Goal: Check status: Check status

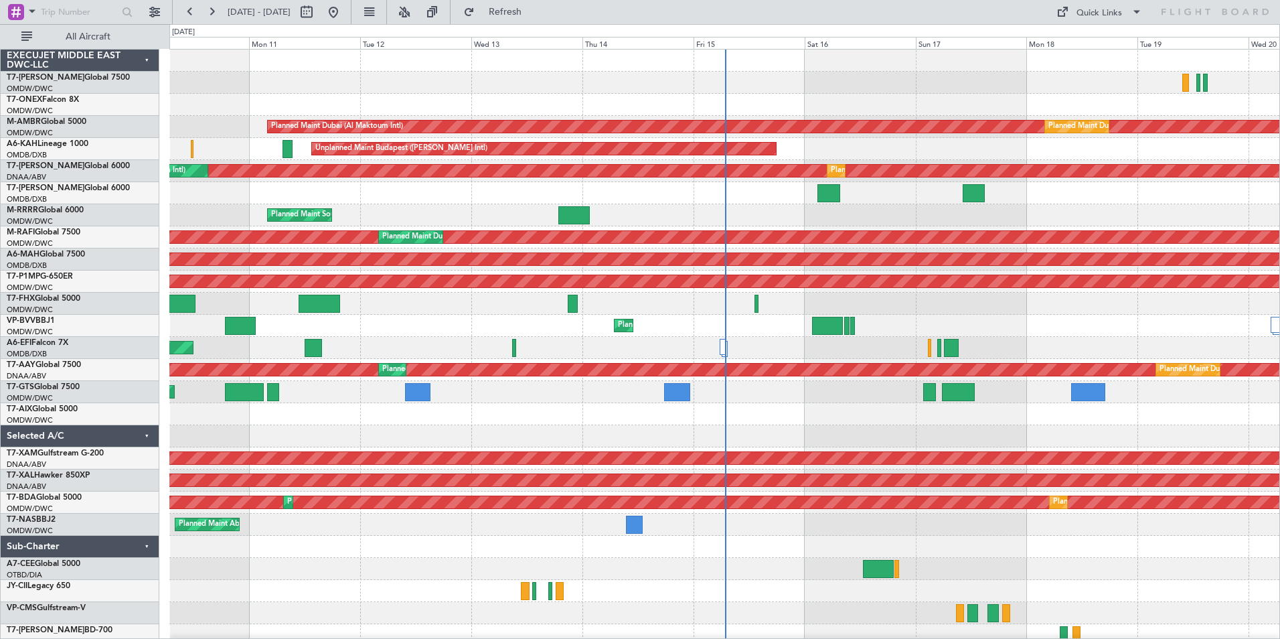
scroll to position [51, 0]
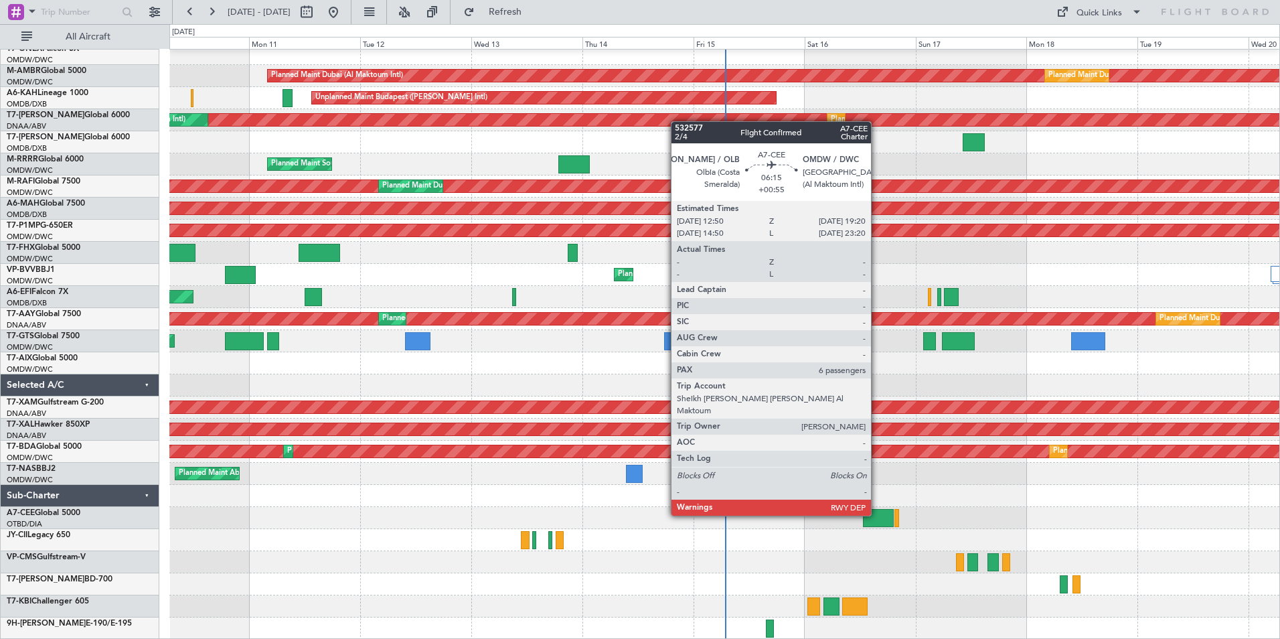
click at [877, 514] on div at bounding box center [878, 518] width 30 height 18
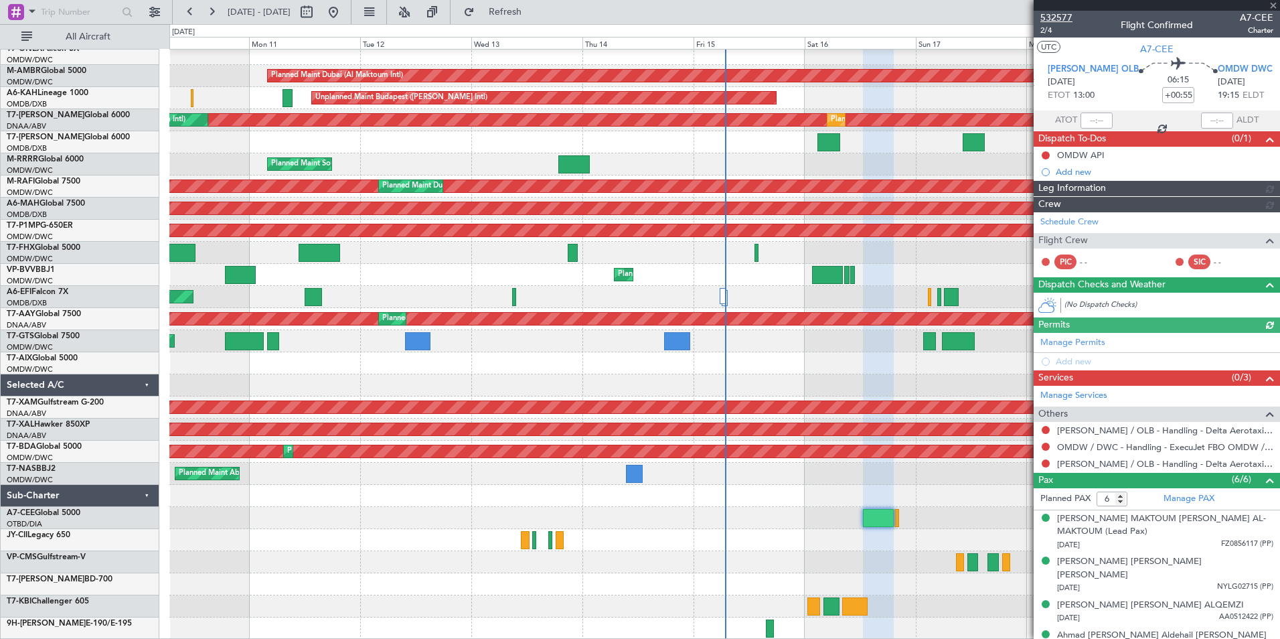
click at [1058, 17] on span "532577" at bounding box center [1056, 18] width 32 height 14
drag, startPoint x: 948, startPoint y: 617, endPoint x: 642, endPoint y: 634, distance: 306.4
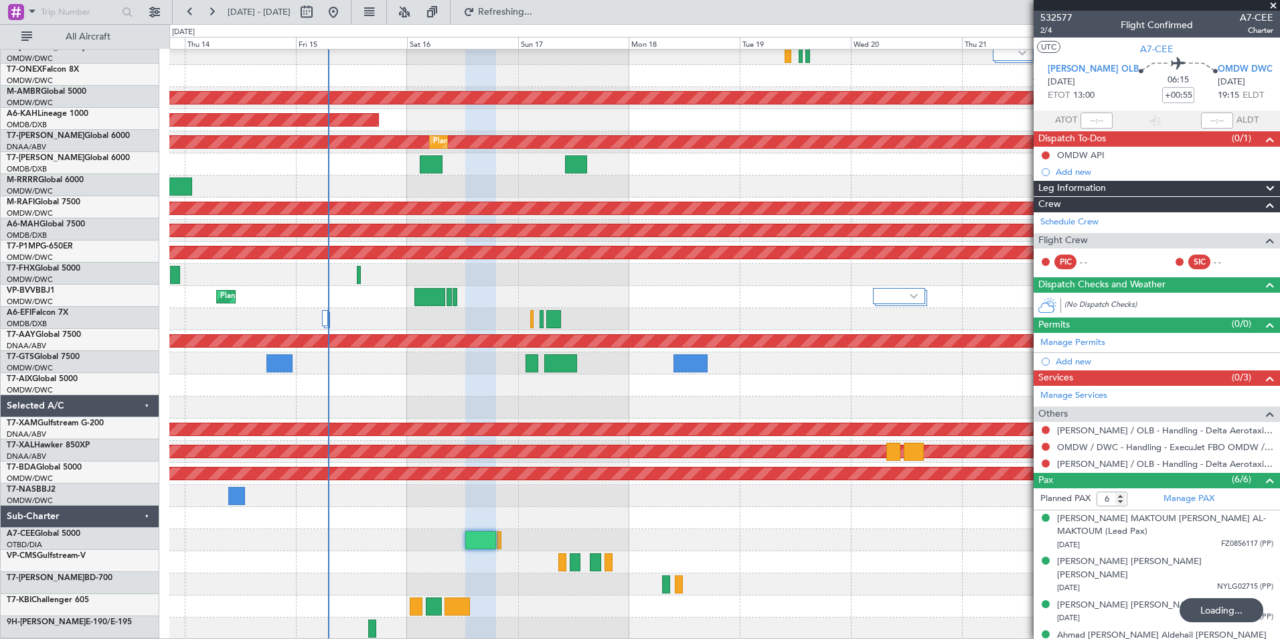
scroll to position [29, 0]
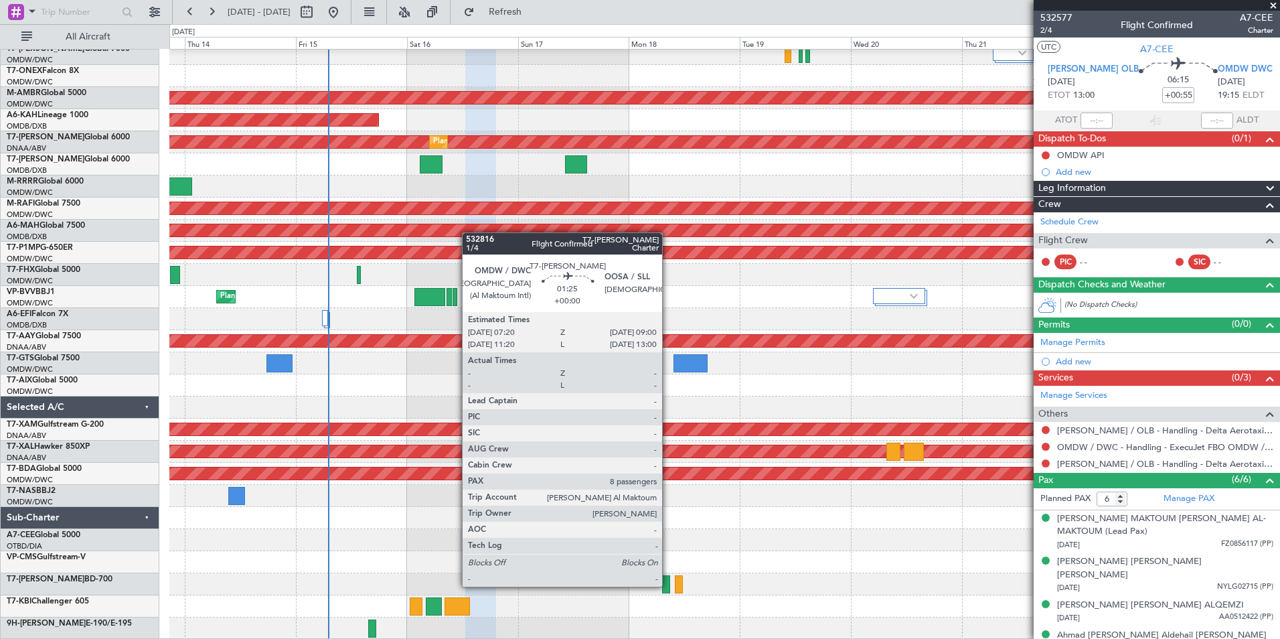
click at [668, 585] on div at bounding box center [666, 584] width 8 height 18
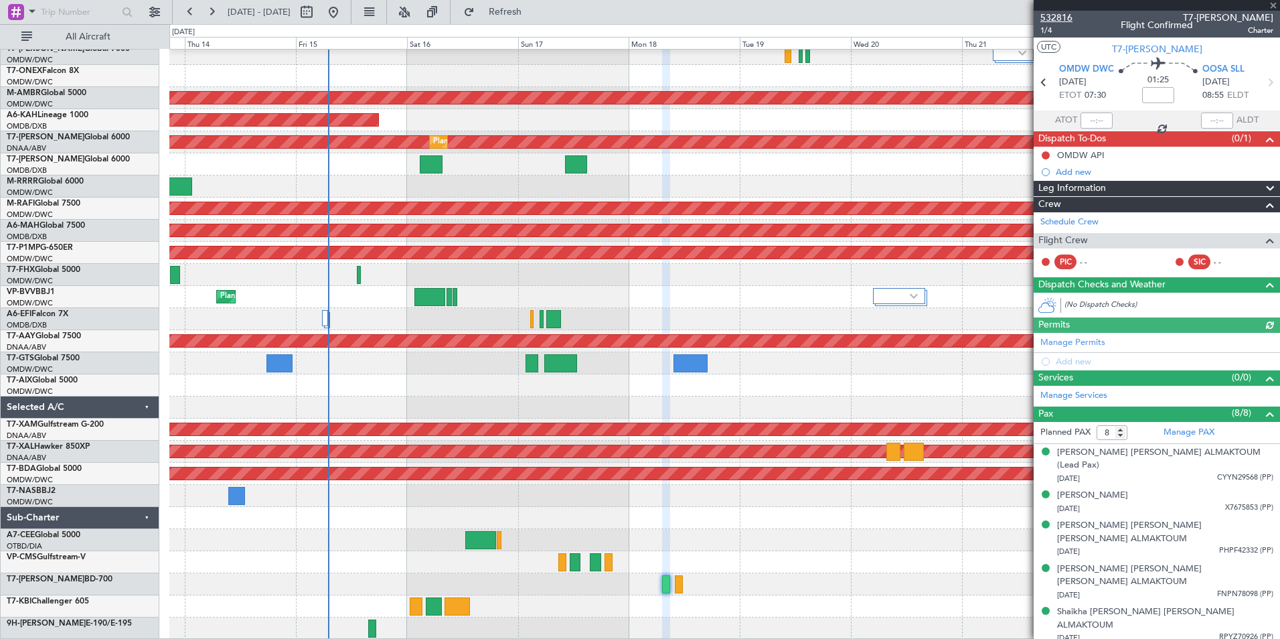
click at [1052, 15] on span "532816" at bounding box center [1056, 18] width 32 height 14
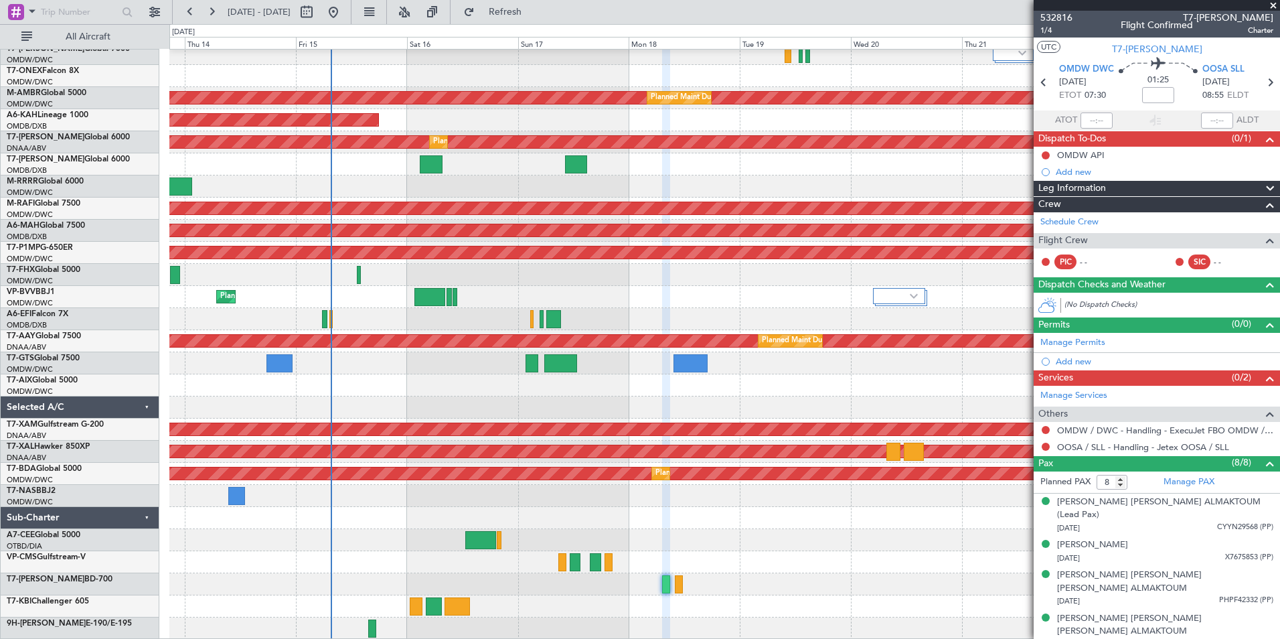
click at [1271, 7] on span at bounding box center [1273, 6] width 13 height 12
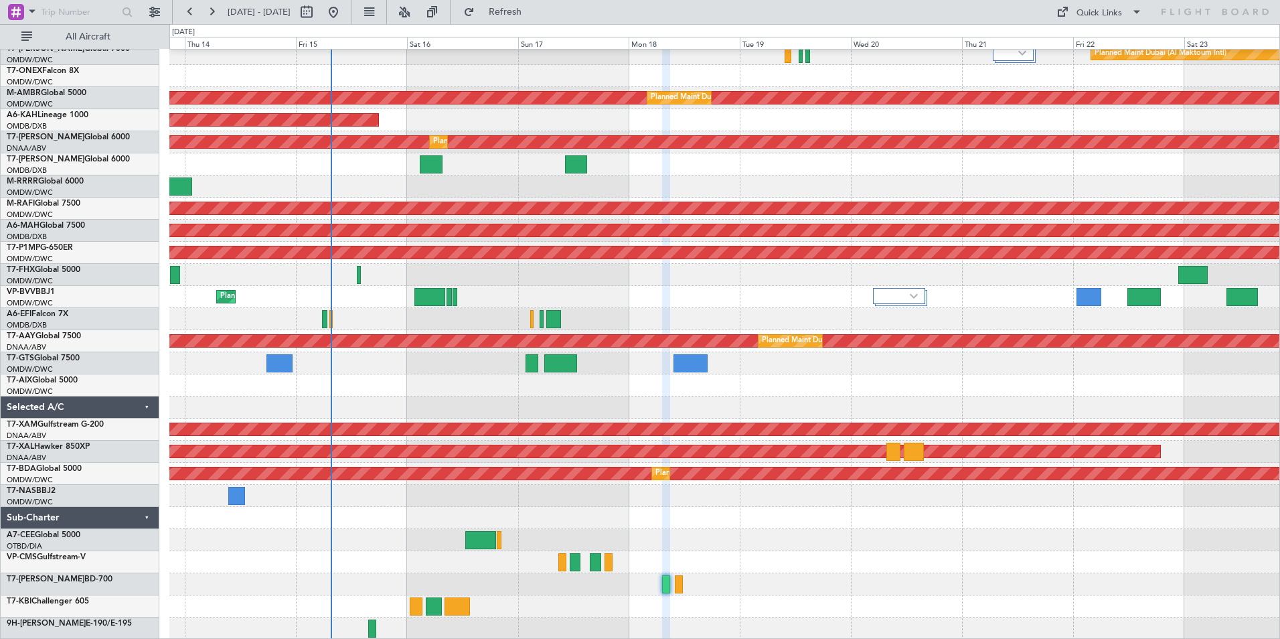
type input "0"
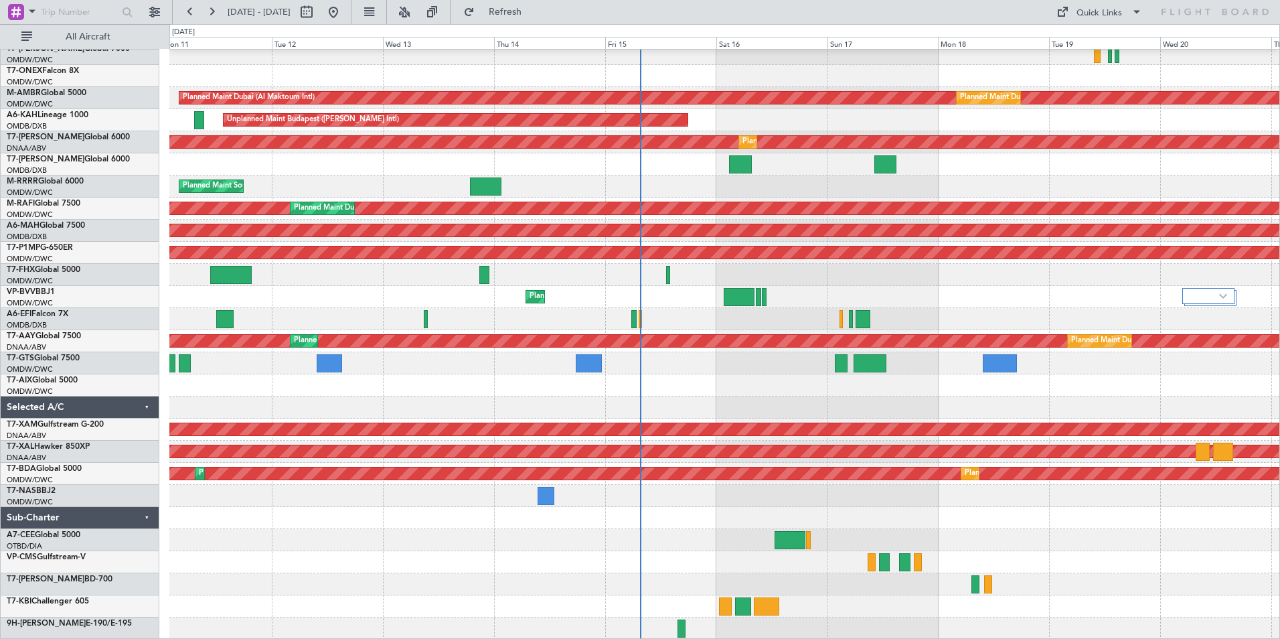
click at [730, 565] on div at bounding box center [724, 562] width 1110 height 22
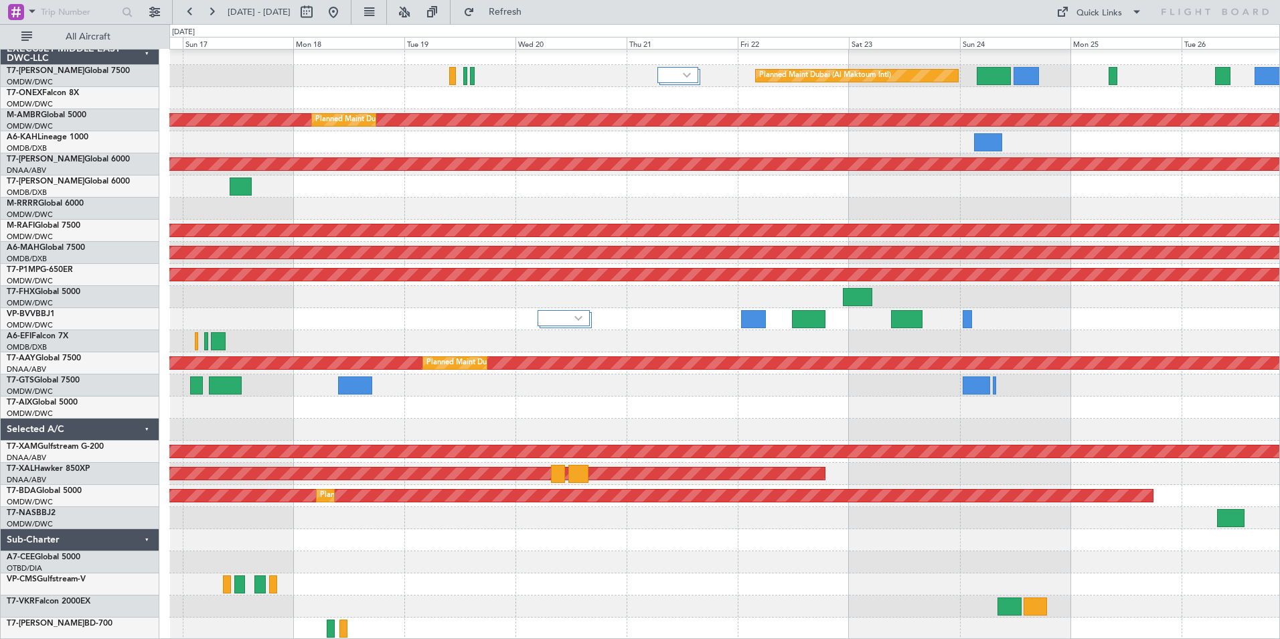
scroll to position [0, 0]
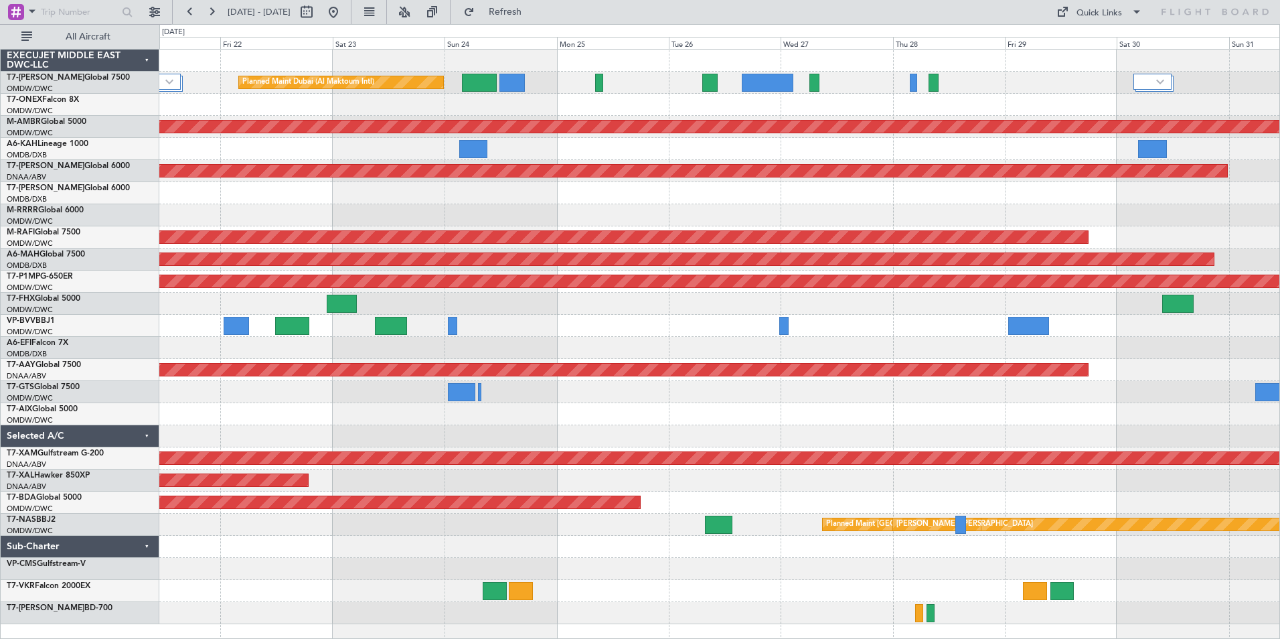
click at [645, 552] on div "Planned Maint Dubai (Al Maktoum Intl) Planned Maint [GEOGRAPHIC_DATA] (Al Makto…" at bounding box center [719, 337] width 1120 height 574
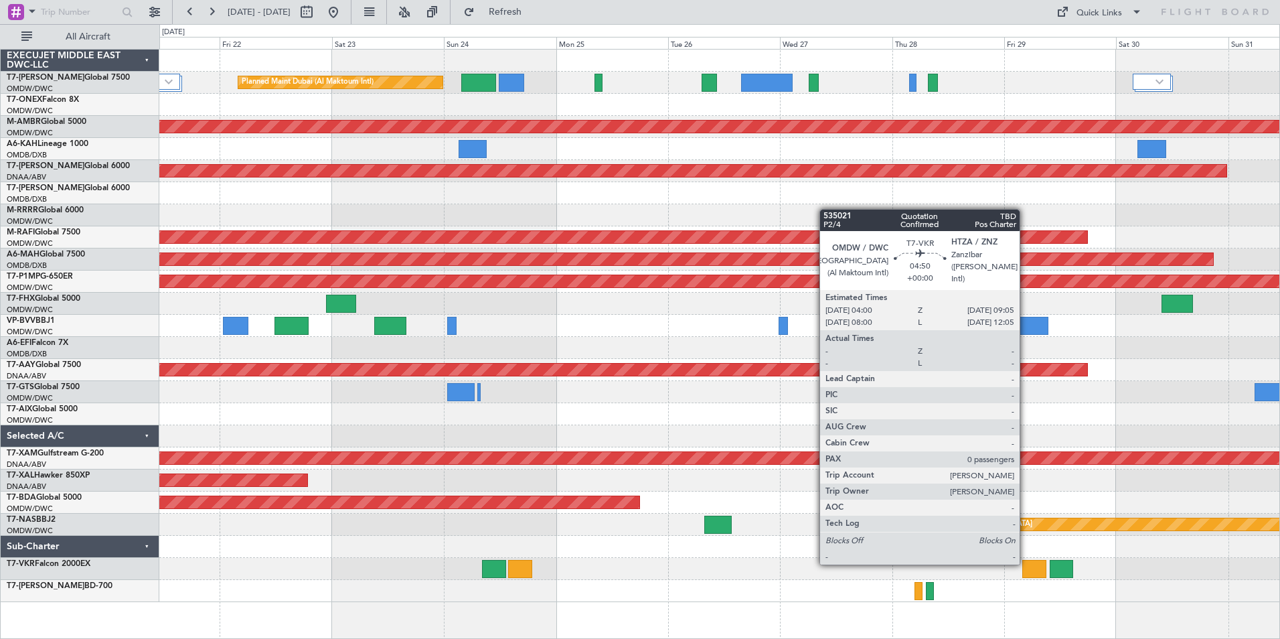
click at [1026, 563] on div at bounding box center [1034, 569] width 24 height 18
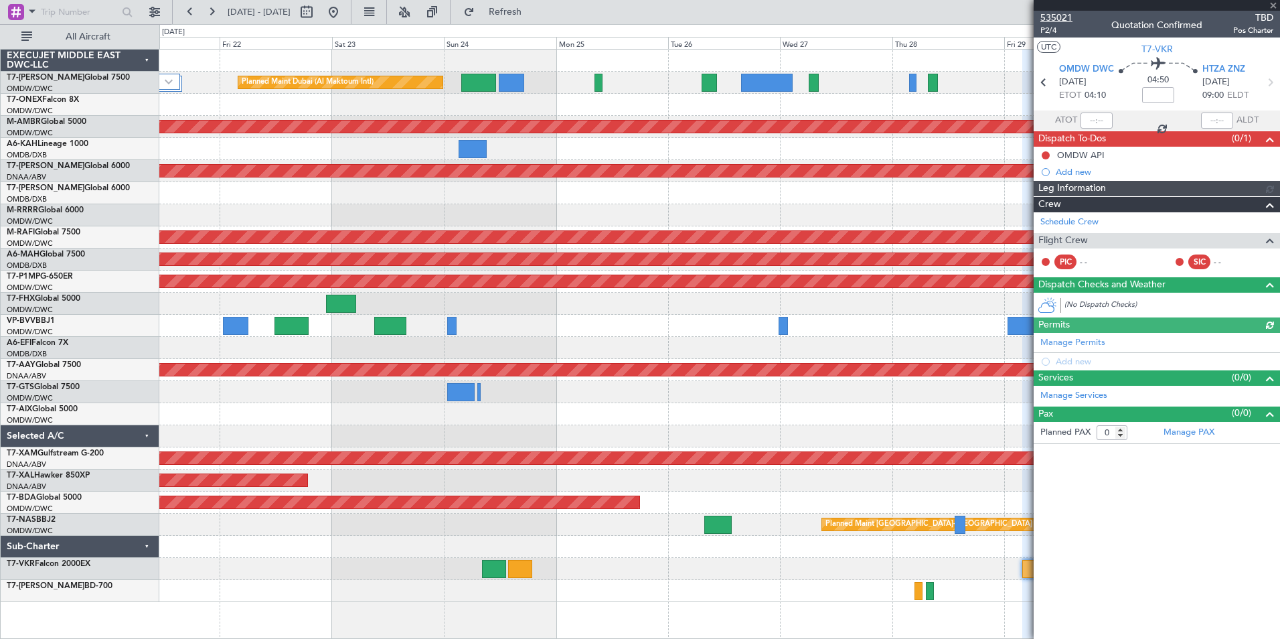
click at [1054, 16] on span "535021" at bounding box center [1056, 18] width 32 height 14
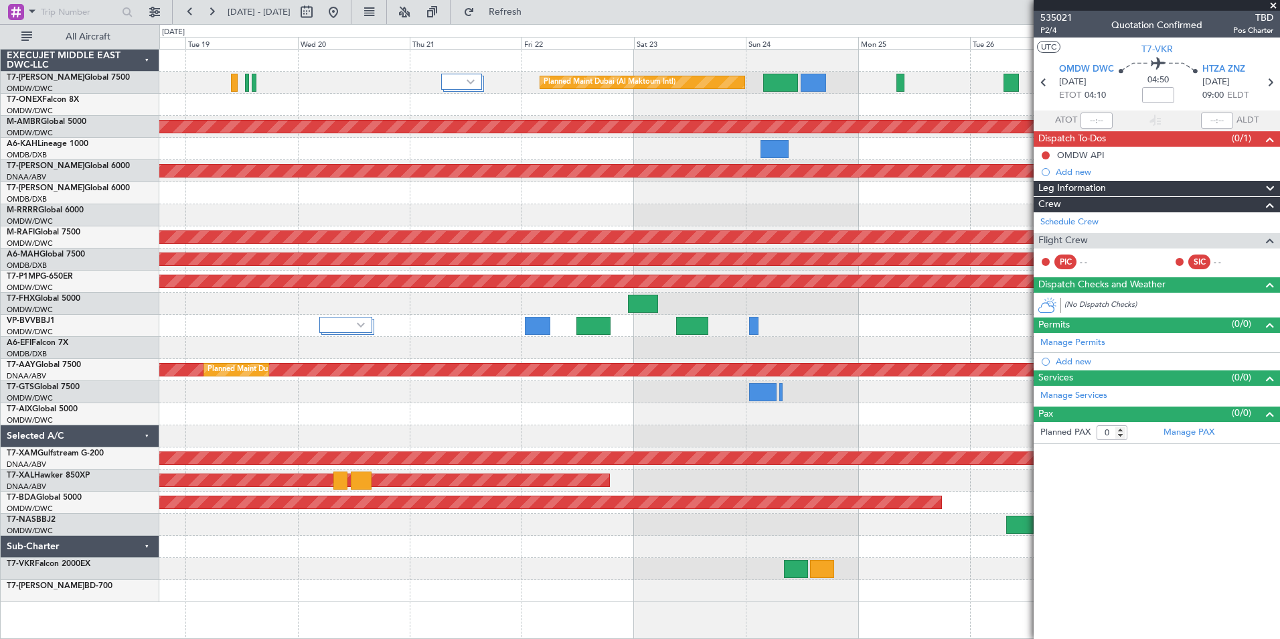
click at [868, 596] on div "Planned Maint Dubai (Al Maktoum Intl) Planned Maint [GEOGRAPHIC_DATA] (Al Makto…" at bounding box center [719, 344] width 1121 height 590
click at [1271, 6] on span at bounding box center [1273, 6] width 13 height 12
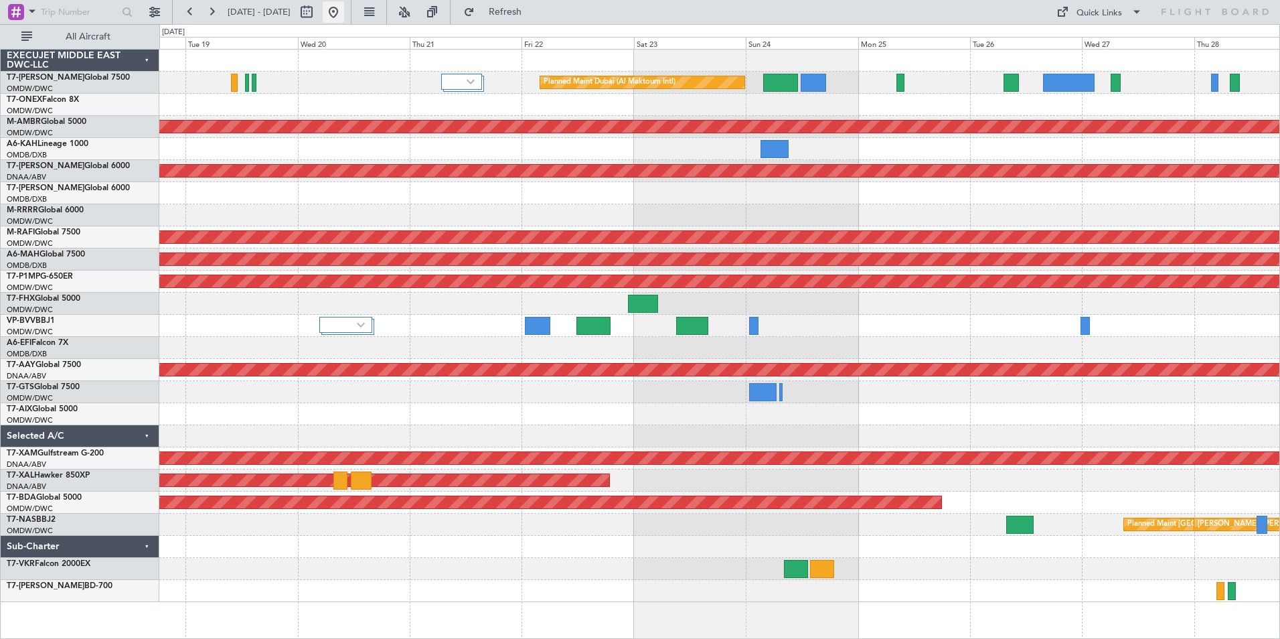
click at [344, 13] on button at bounding box center [333, 11] width 21 height 21
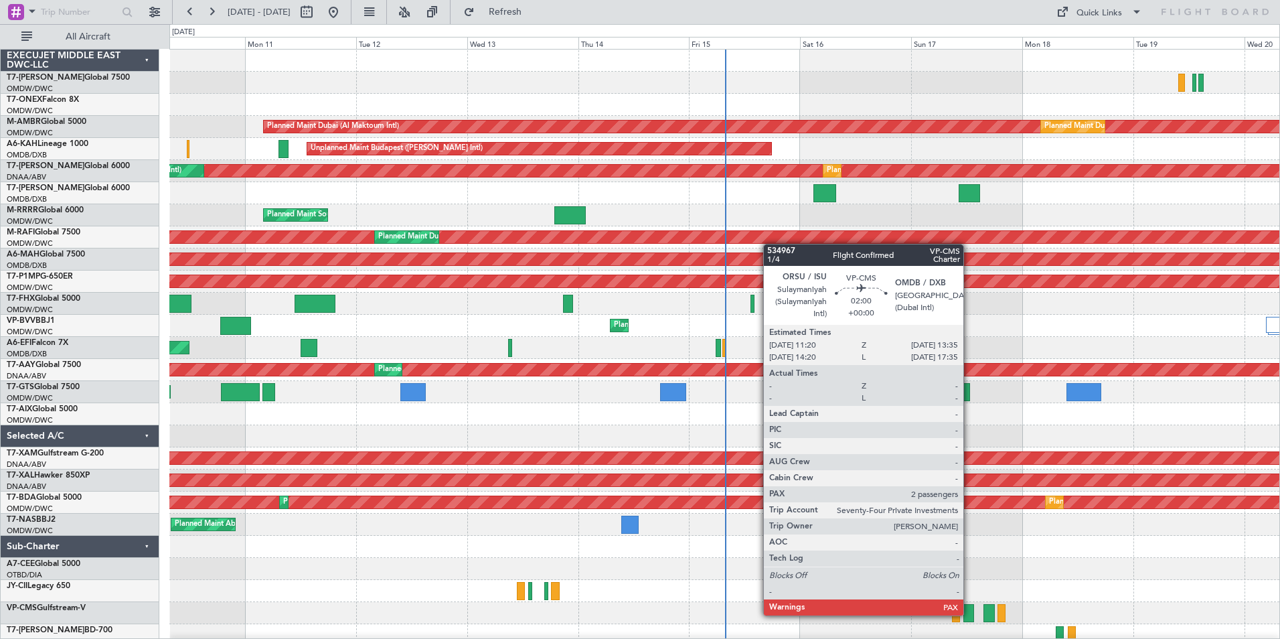
click at [969, 614] on div at bounding box center [968, 613] width 11 height 18
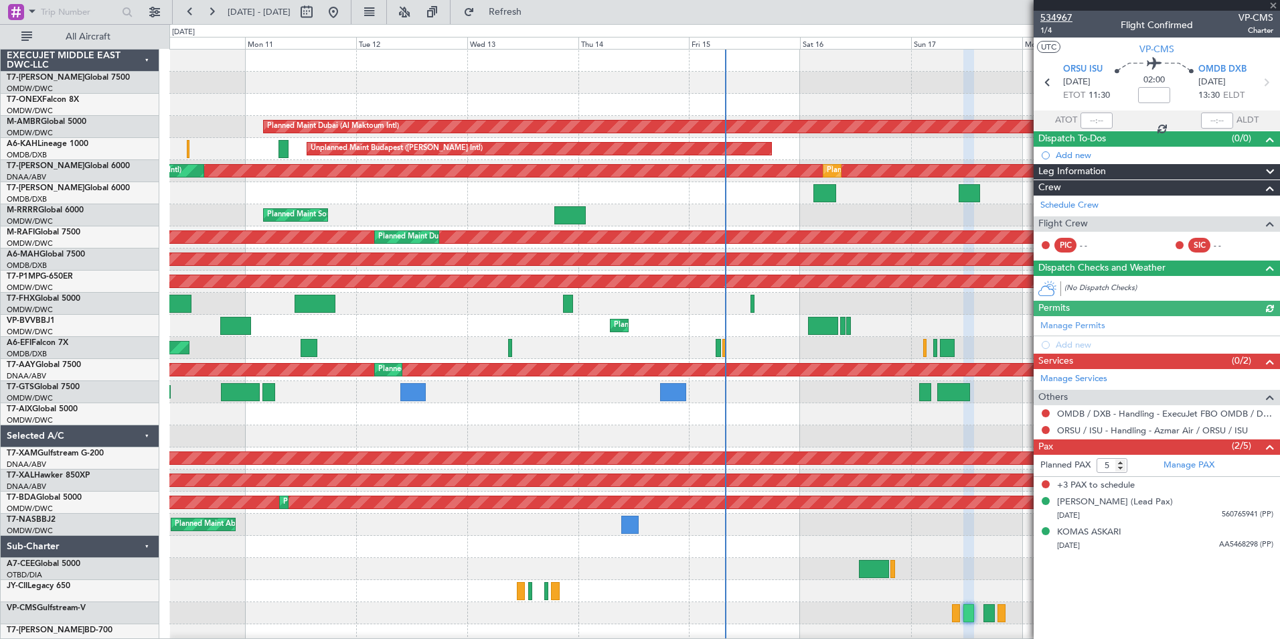
click at [1050, 18] on span "534967" at bounding box center [1056, 18] width 32 height 14
click at [1276, 7] on span at bounding box center [1273, 6] width 13 height 12
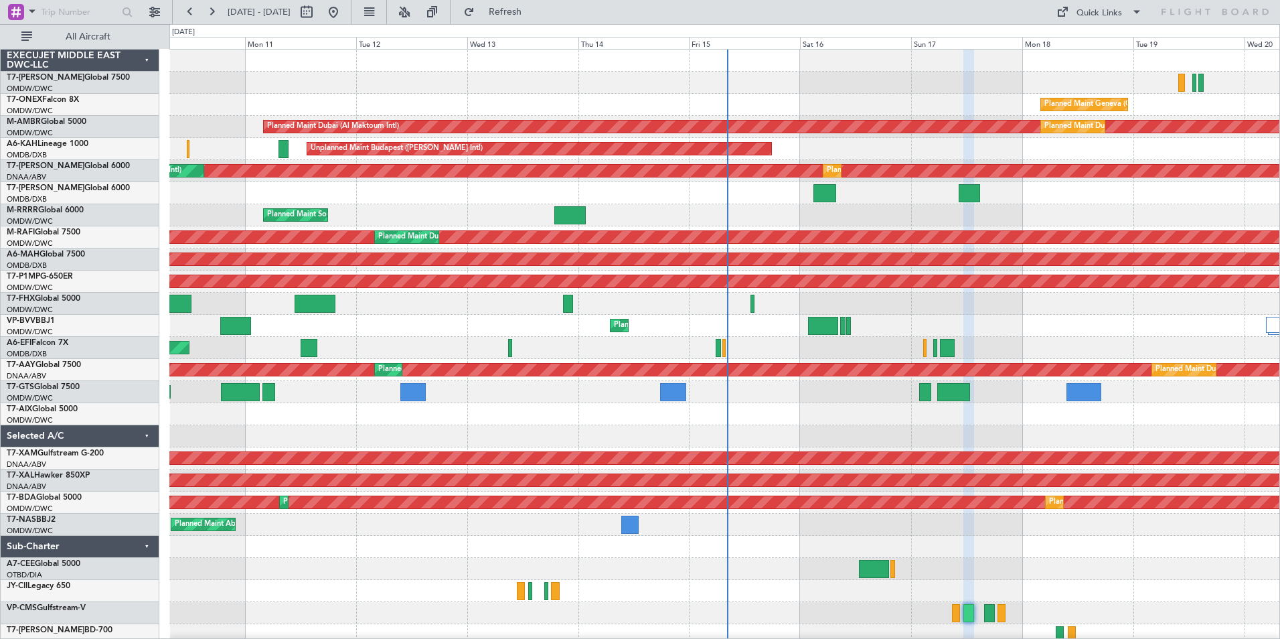
type input "0"
click at [344, 9] on button at bounding box center [333, 11] width 21 height 21
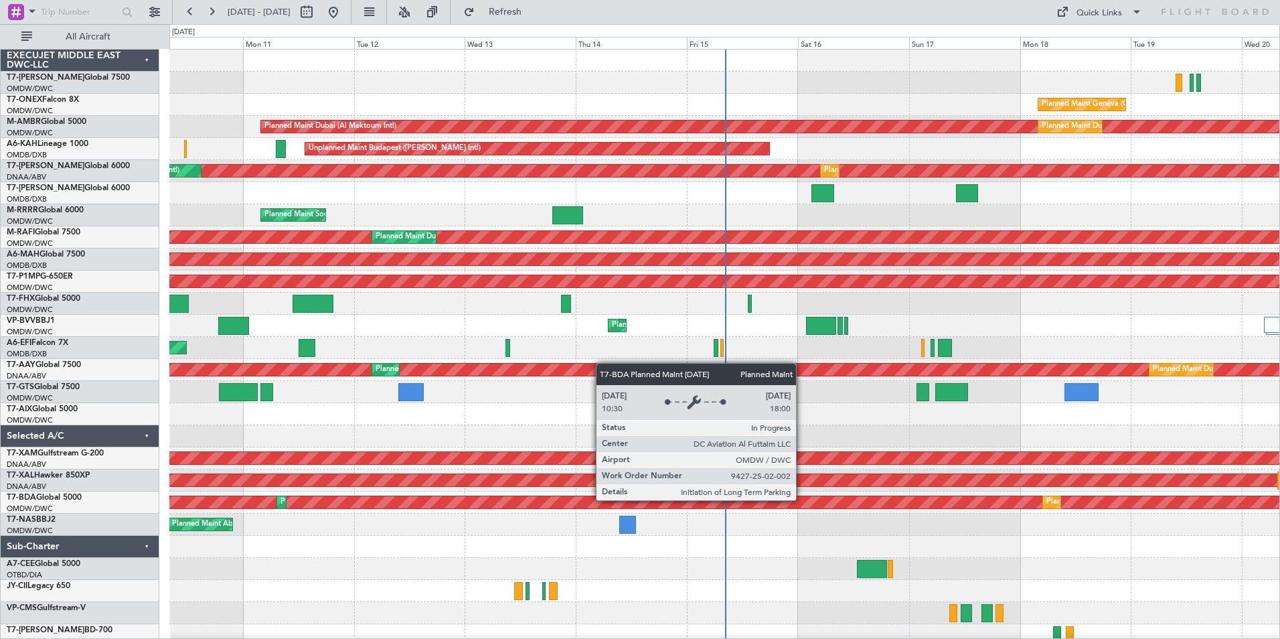
scroll to position [51, 0]
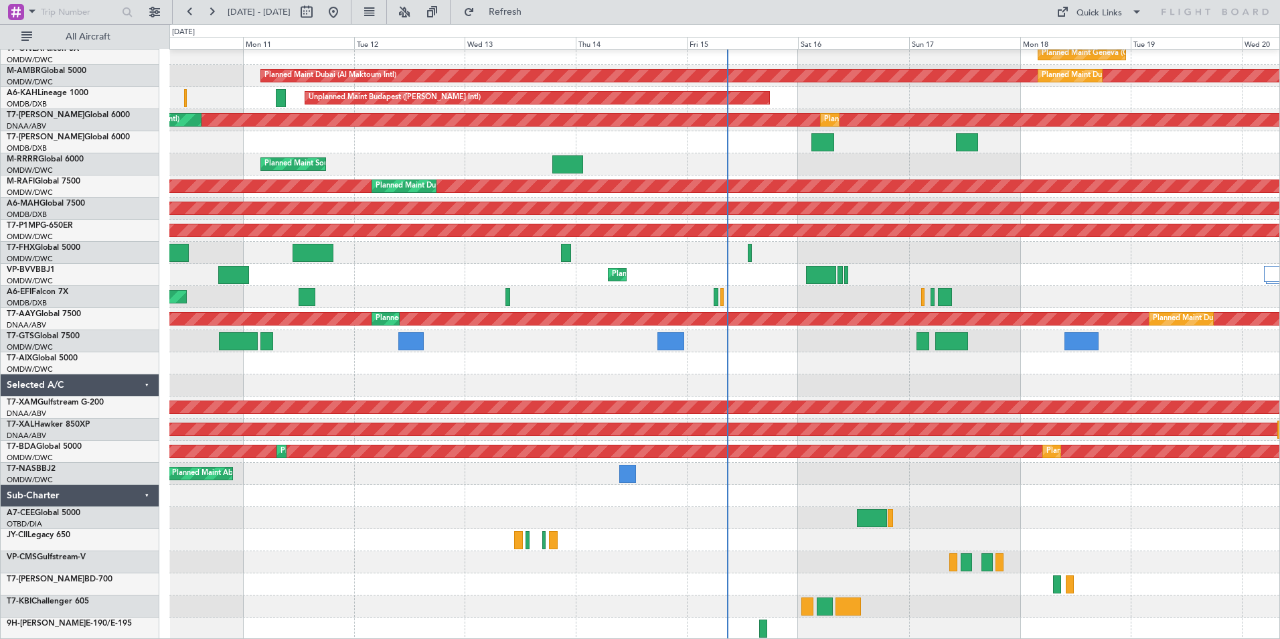
click at [770, 546] on div at bounding box center [724, 540] width 1110 height 22
click at [344, 12] on button at bounding box center [333, 11] width 21 height 21
